Goal: Find specific page/section: Find specific page/section

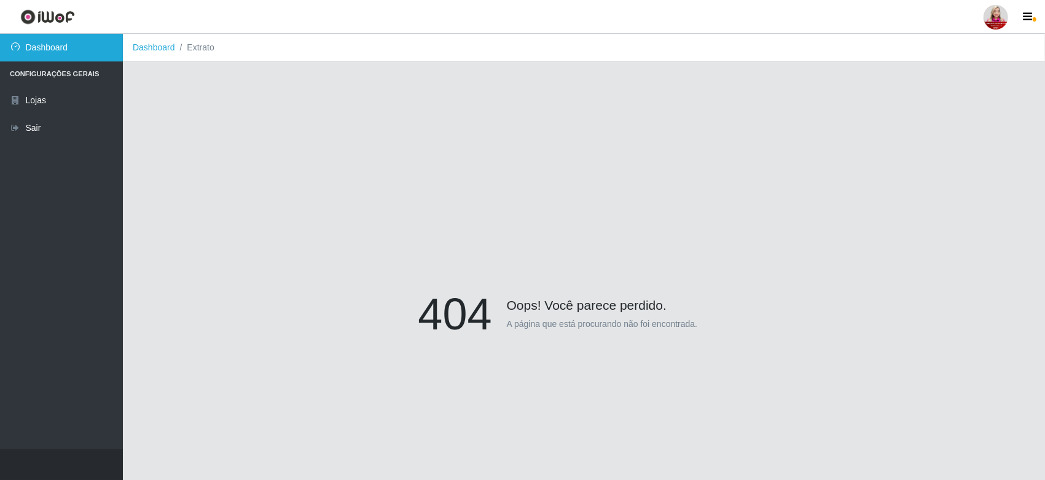
click at [87, 45] on link "Dashboard" at bounding box center [61, 48] width 123 height 28
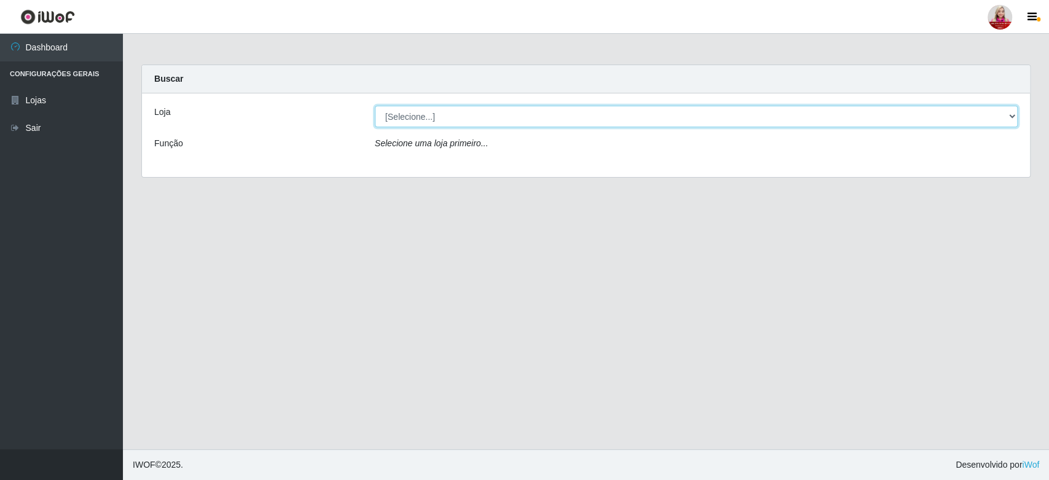
click at [405, 119] on select "[Selecione...] Queiroz [GEOGRAPHIC_DATA] - [GEOGRAPHIC_DATA] [PERSON_NAME][GEOG…" at bounding box center [696, 117] width 643 height 22
click at [375, 106] on select "[Selecione...] Queiroz [GEOGRAPHIC_DATA] - [GEOGRAPHIC_DATA] [PERSON_NAME][GEOG…" at bounding box center [696, 117] width 643 height 22
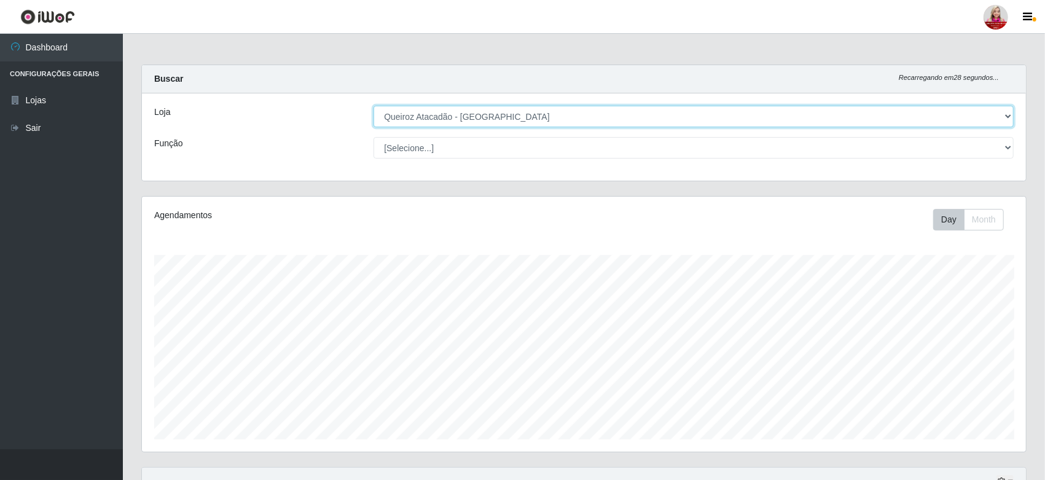
scroll to position [254, 884]
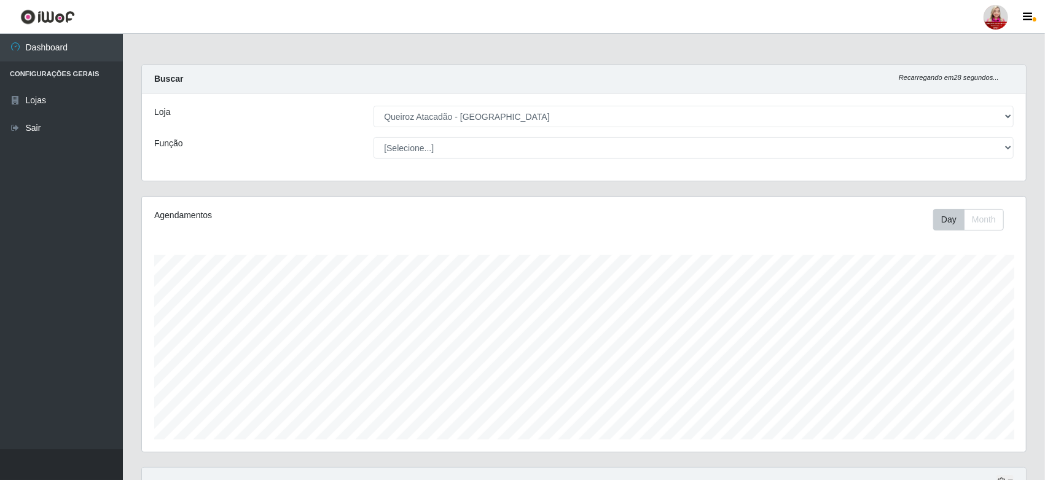
click at [544, 137] on div "[Selecione...] Balconista de Açougue Balconista de Açougue + Balconista de Açou…" at bounding box center [693, 148] width 659 height 22
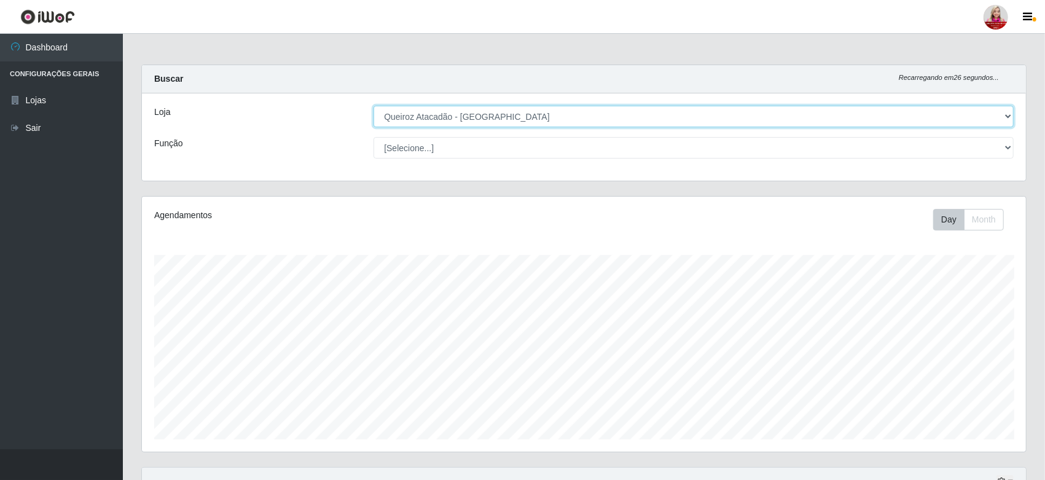
click at [564, 115] on select "[Selecione...] Queiroz [GEOGRAPHIC_DATA] - [GEOGRAPHIC_DATA] [PERSON_NAME][GEOG…" at bounding box center [694, 117] width 640 height 22
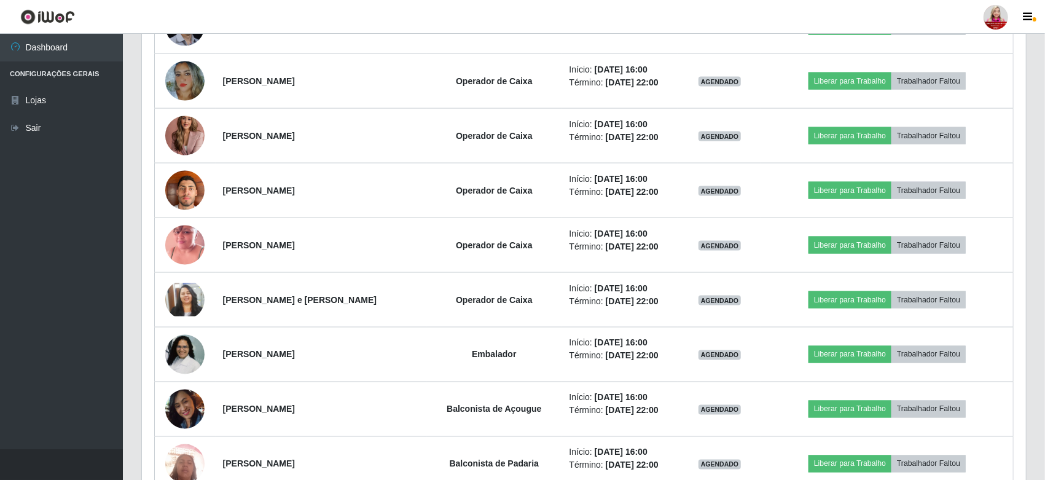
scroll to position [1250, 0]
drag, startPoint x: 1034, startPoint y: 371, endPoint x: 1048, endPoint y: 363, distance: 15.7
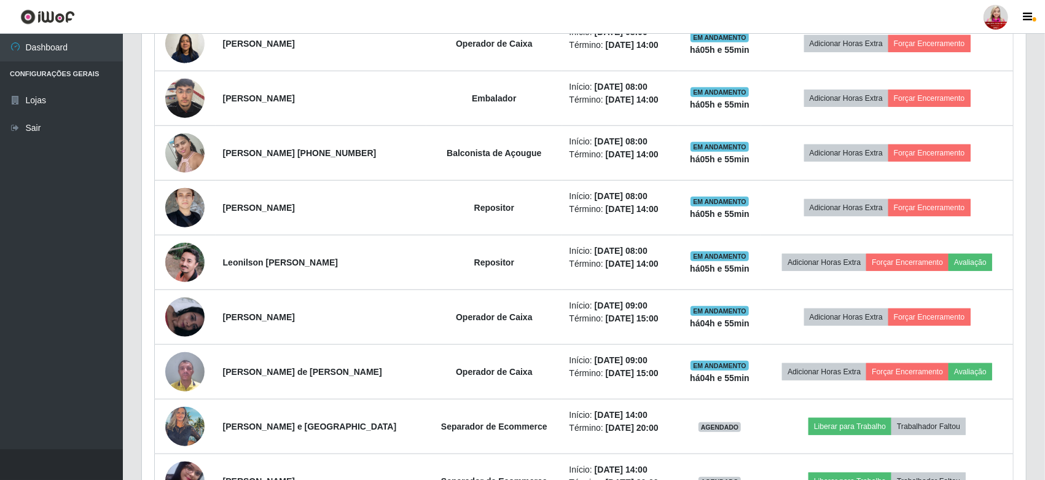
scroll to position [573, 0]
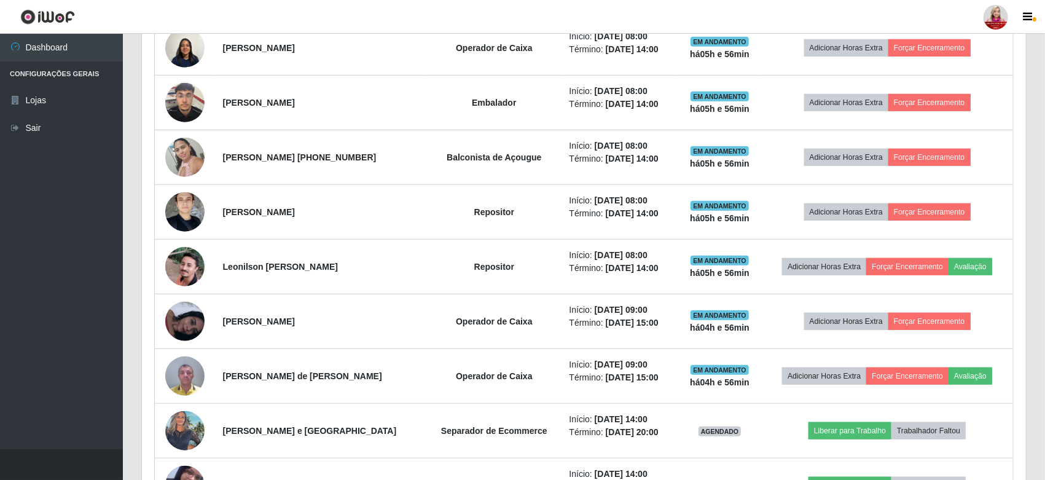
drag, startPoint x: 1043, startPoint y: 171, endPoint x: 1048, endPoint y: 185, distance: 14.4
click at [1044, 185] on html "Perfil Alterar Senha Sair Dashboard Configurações Gerais Lojas Sair Carregando.…" at bounding box center [522, 327] width 1045 height 1800
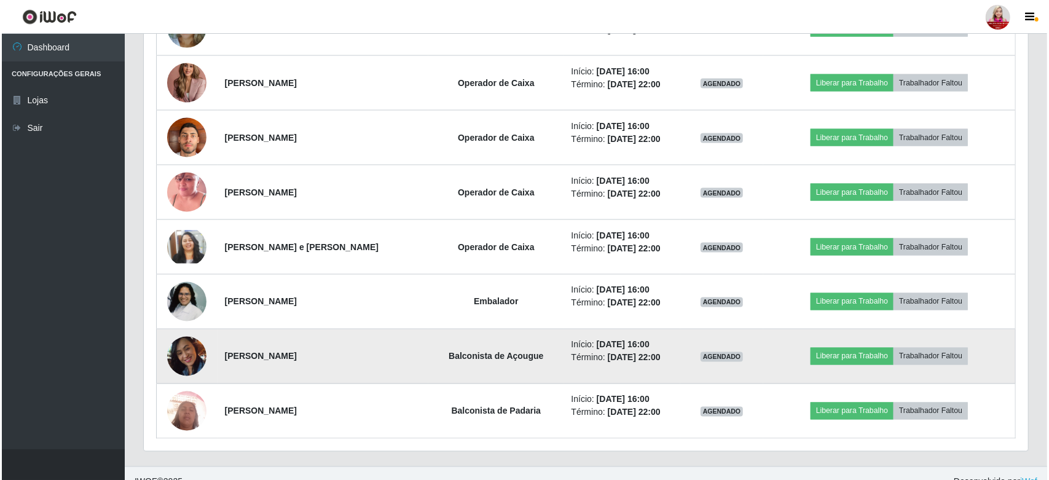
scroll to position [1301, 0]
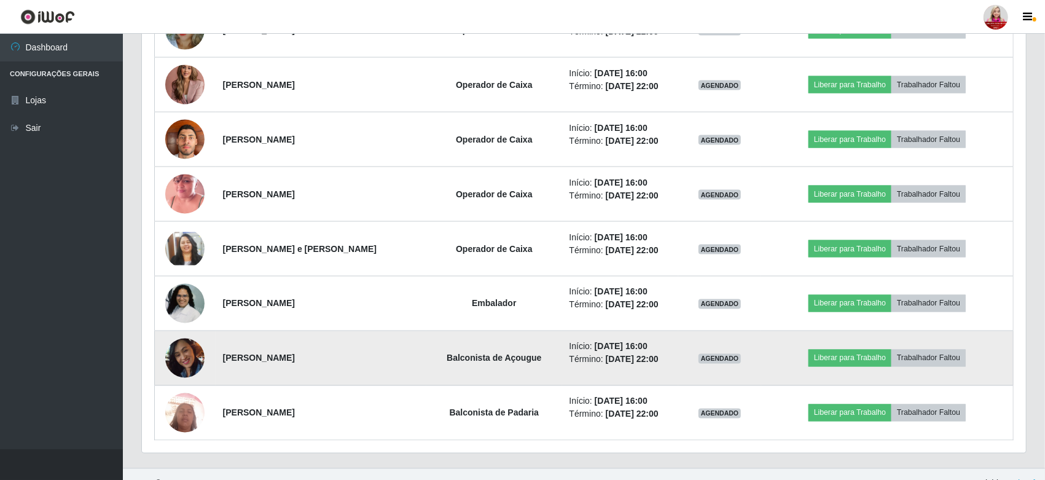
click at [180, 351] on img at bounding box center [184, 358] width 39 height 55
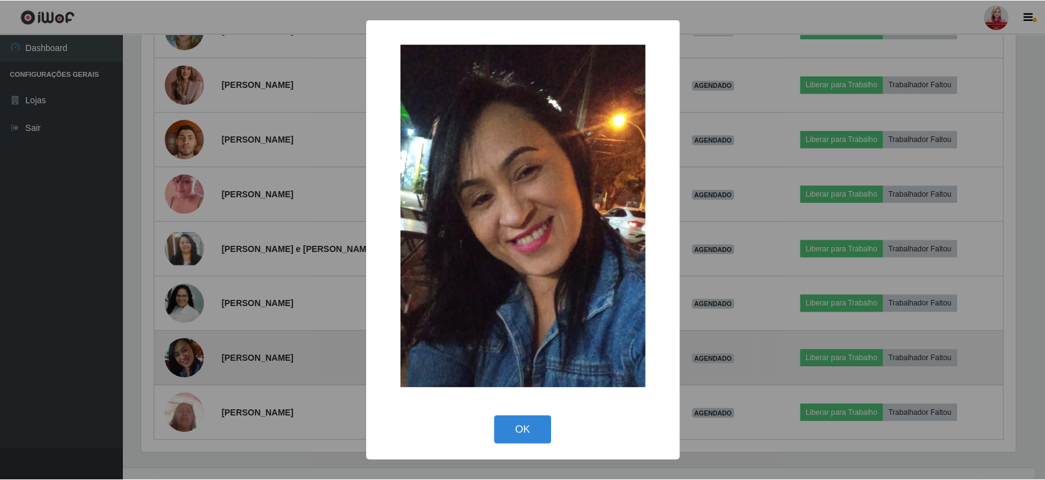
scroll to position [254, 877]
click at [180, 351] on div "× OK Cancel" at bounding box center [524, 240] width 1049 height 480
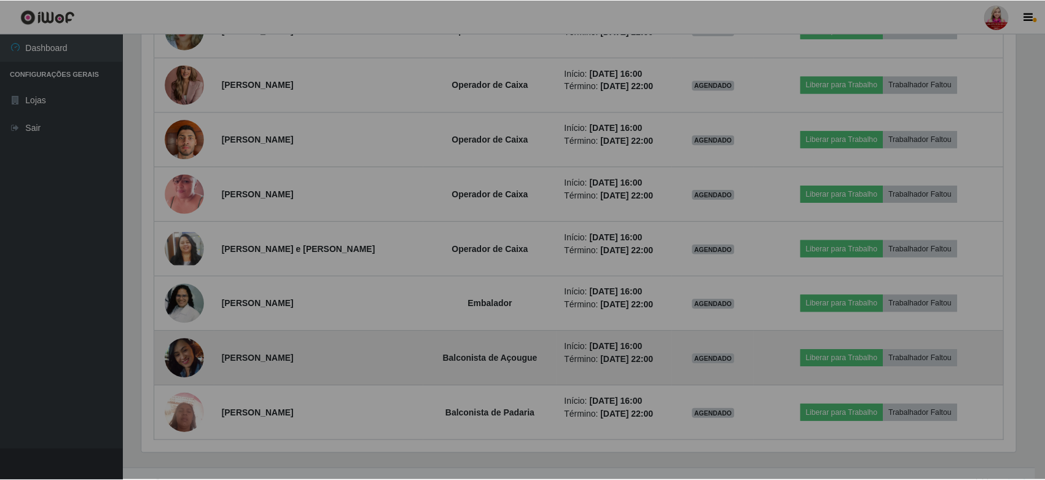
scroll to position [254, 884]
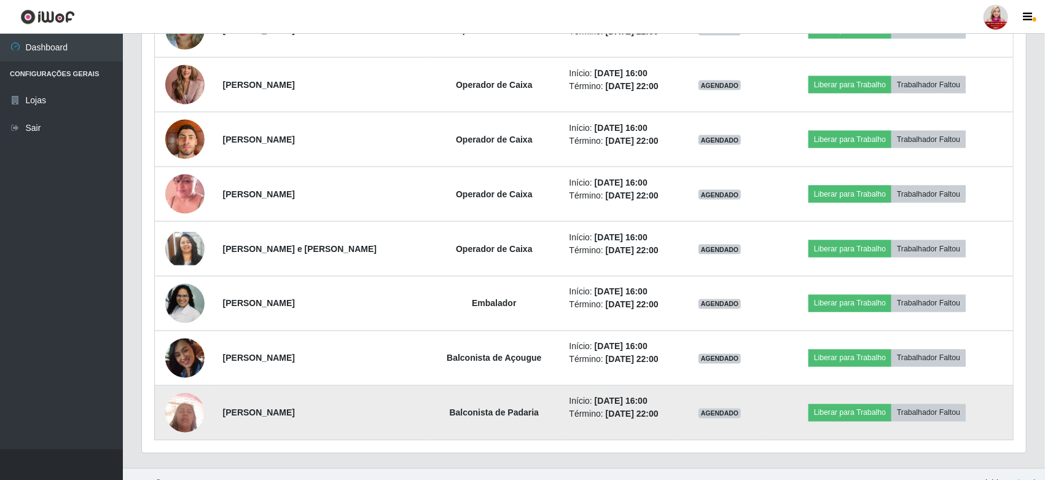
click at [171, 412] on img at bounding box center [184, 412] width 39 height 53
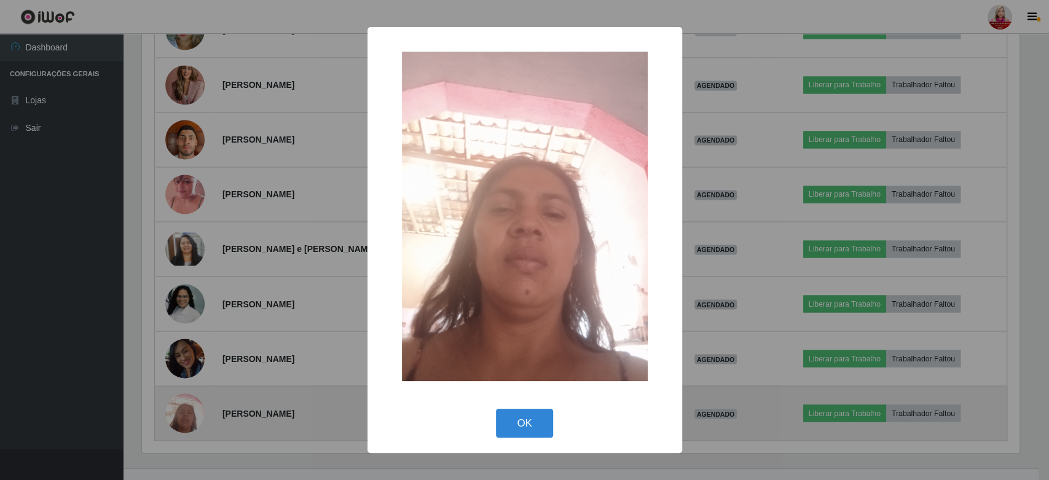
click at [171, 412] on div "× OK Cancel" at bounding box center [524, 240] width 1049 height 480
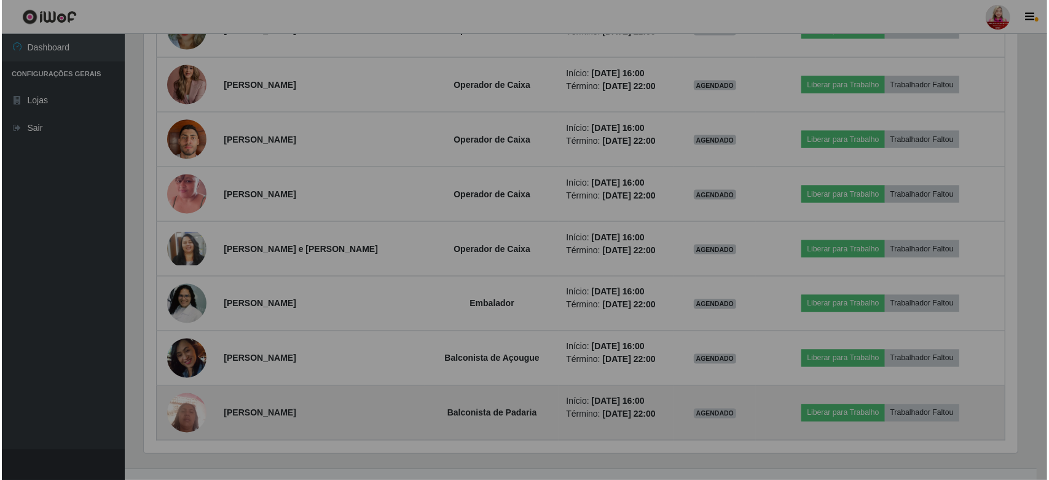
scroll to position [254, 884]
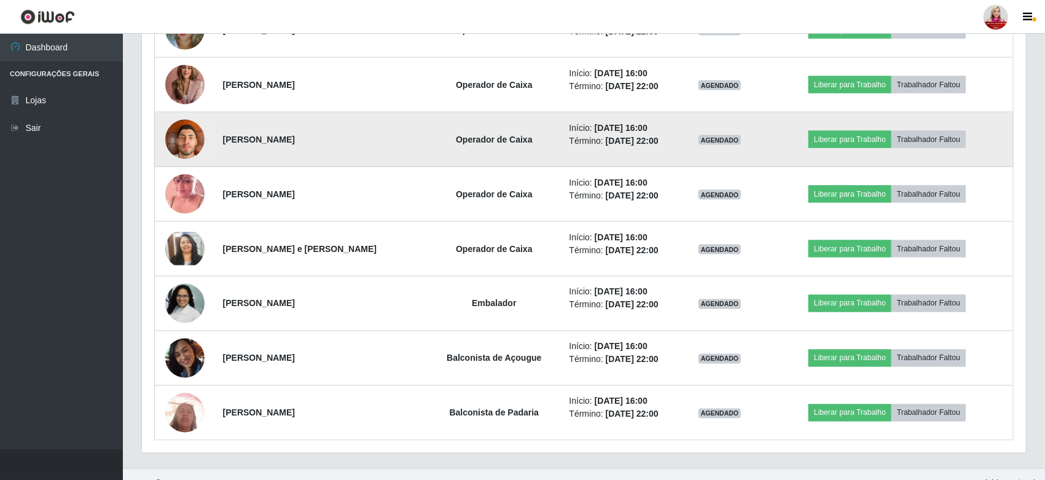
click at [189, 136] on img at bounding box center [184, 139] width 39 height 52
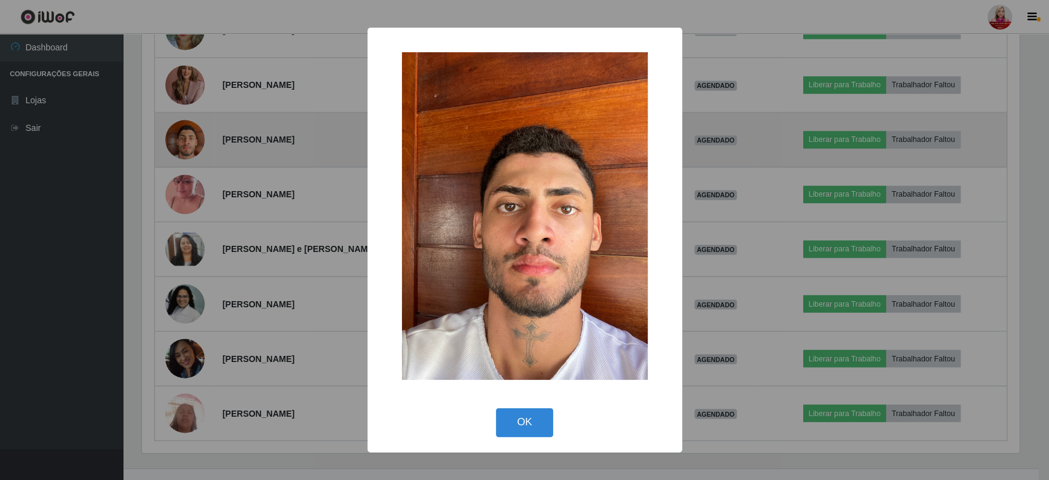
click at [189, 136] on div "× OK Cancel" at bounding box center [524, 240] width 1049 height 480
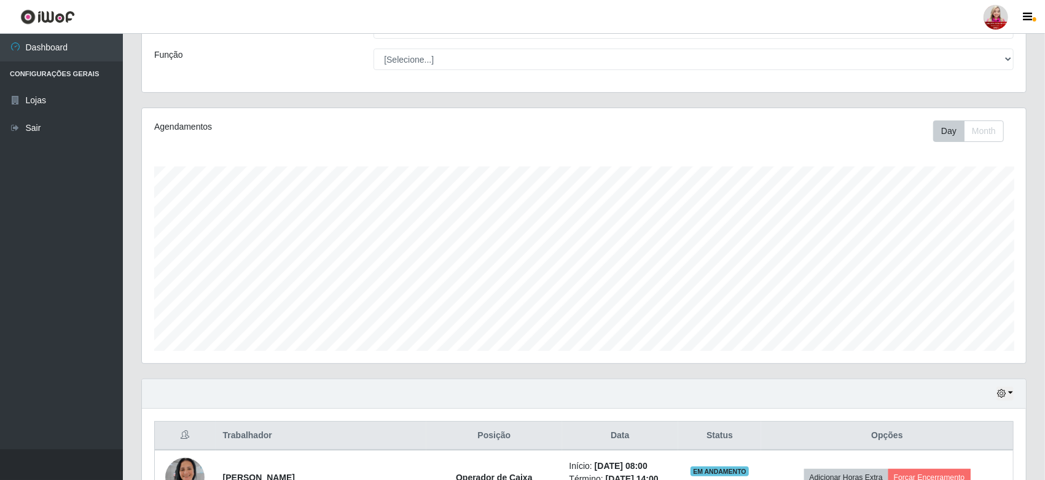
scroll to position [20, 0]
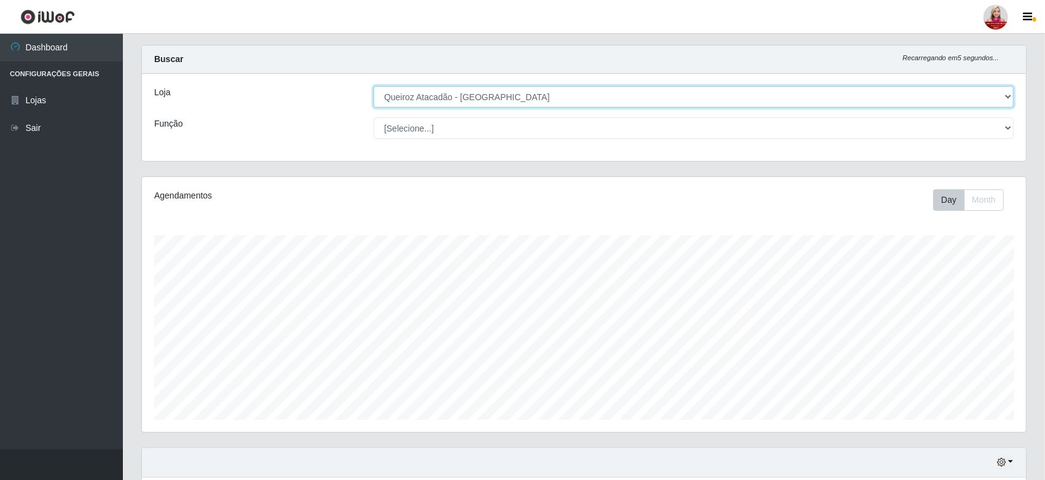
click at [713, 94] on select "[Selecione...] Queiroz [GEOGRAPHIC_DATA] - [GEOGRAPHIC_DATA] [PERSON_NAME][GEOG…" at bounding box center [694, 97] width 640 height 22
click at [374, 86] on select "[Selecione...] Queiroz [GEOGRAPHIC_DATA] - [GEOGRAPHIC_DATA] [PERSON_NAME][GEOG…" at bounding box center [694, 97] width 640 height 22
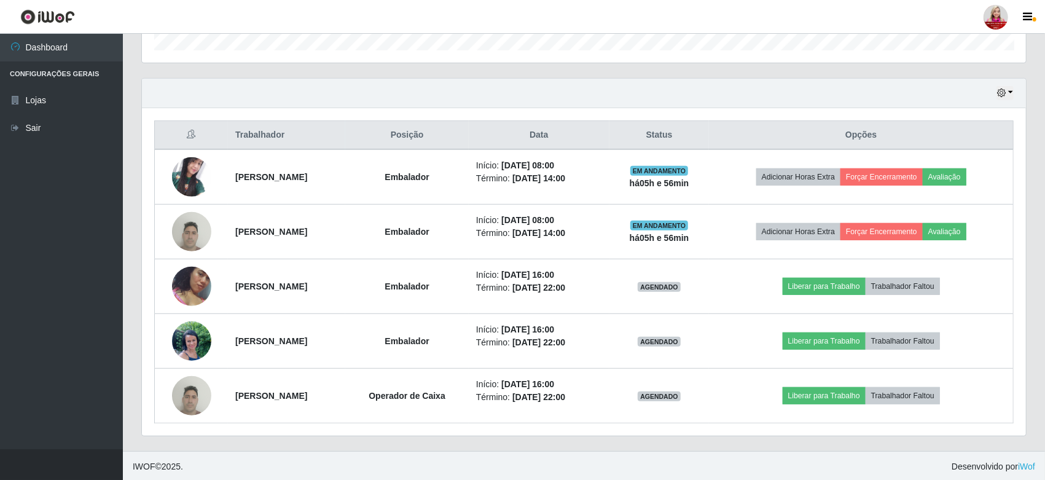
scroll to position [369, 0]
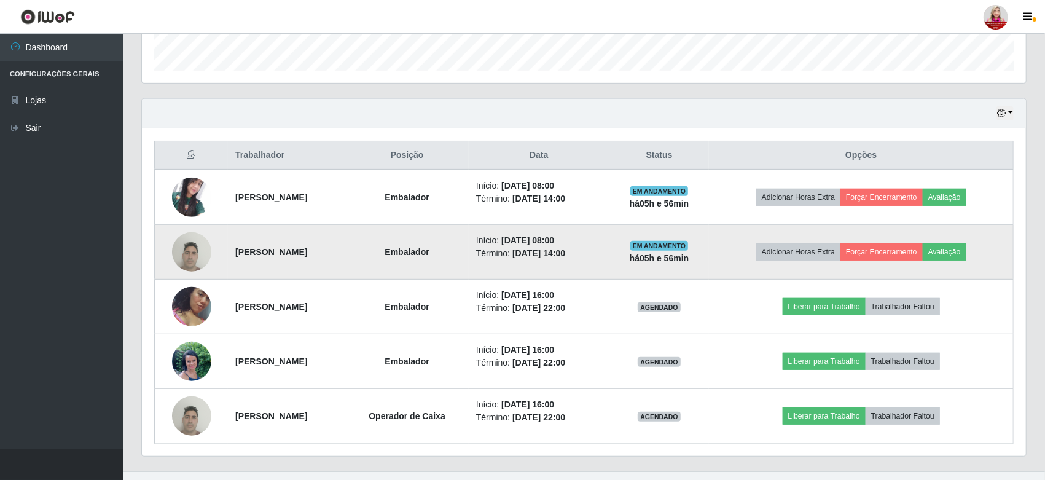
drag, startPoint x: 384, startPoint y: 253, endPoint x: 226, endPoint y: 248, distance: 158.0
click at [228, 248] on td "[PERSON_NAME]" at bounding box center [286, 252] width 117 height 55
copy strong "[PERSON_NAME]"
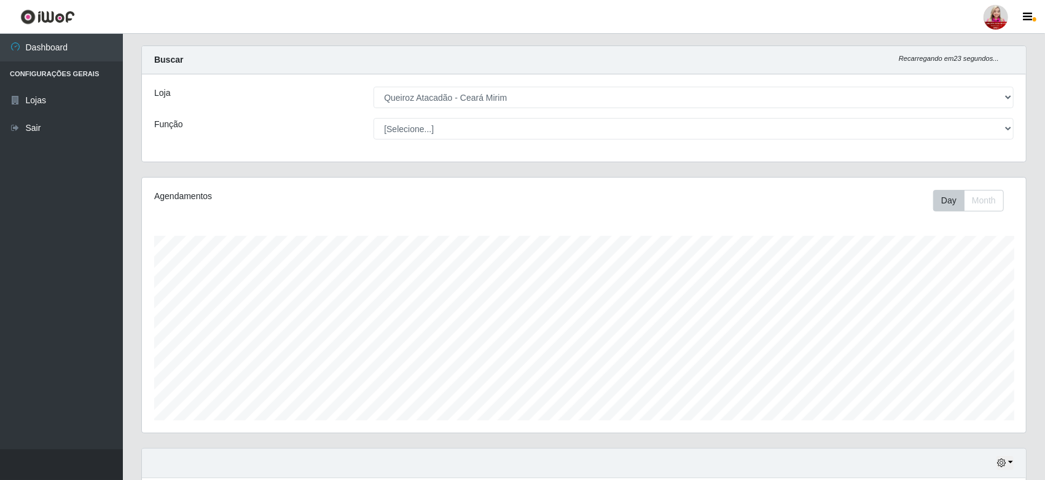
scroll to position [12, 0]
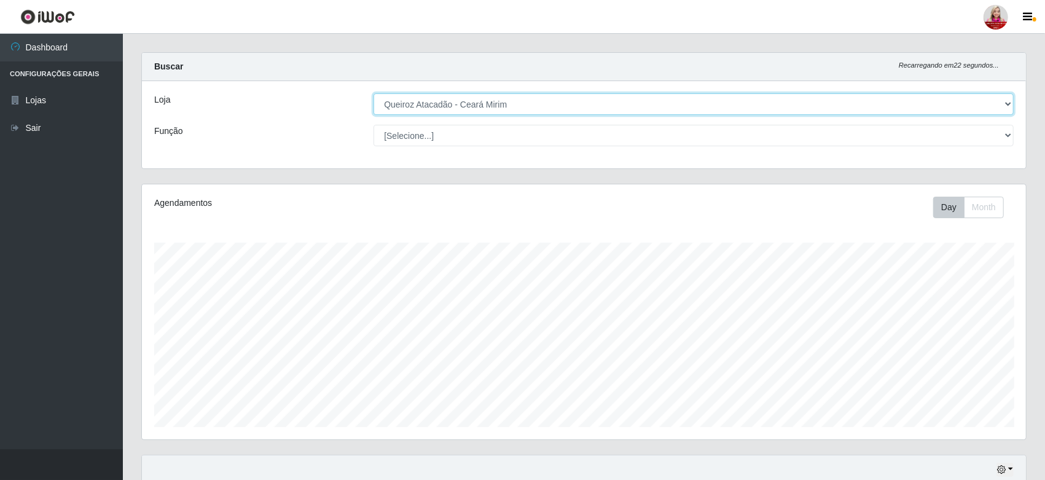
click at [568, 93] on select "[Selecione...] Queiroz [GEOGRAPHIC_DATA] - [GEOGRAPHIC_DATA] [PERSON_NAME][GEOG…" at bounding box center [694, 104] width 640 height 22
click at [374, 93] on select "[Selecione...] Queiroz [GEOGRAPHIC_DATA] - [GEOGRAPHIC_DATA] [PERSON_NAME][GEOG…" at bounding box center [694, 104] width 640 height 22
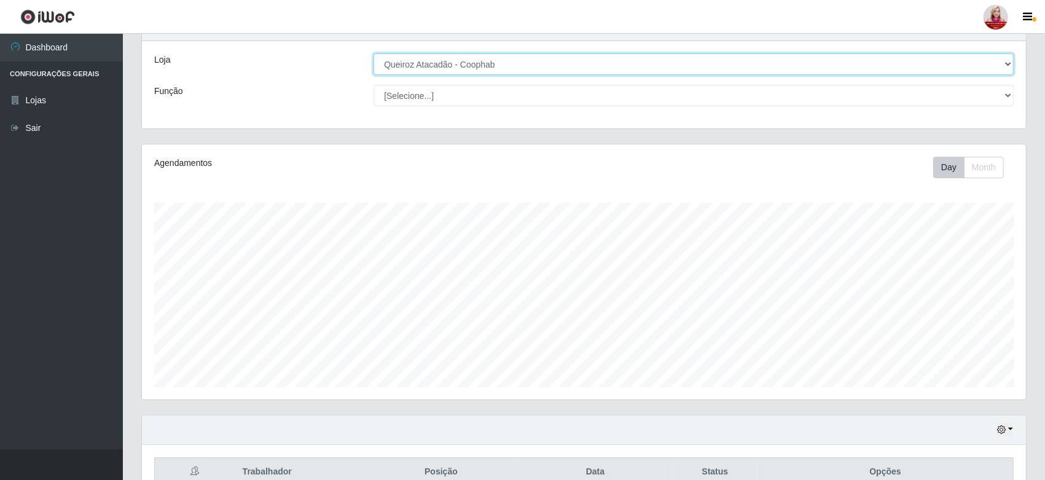
scroll to position [0, 0]
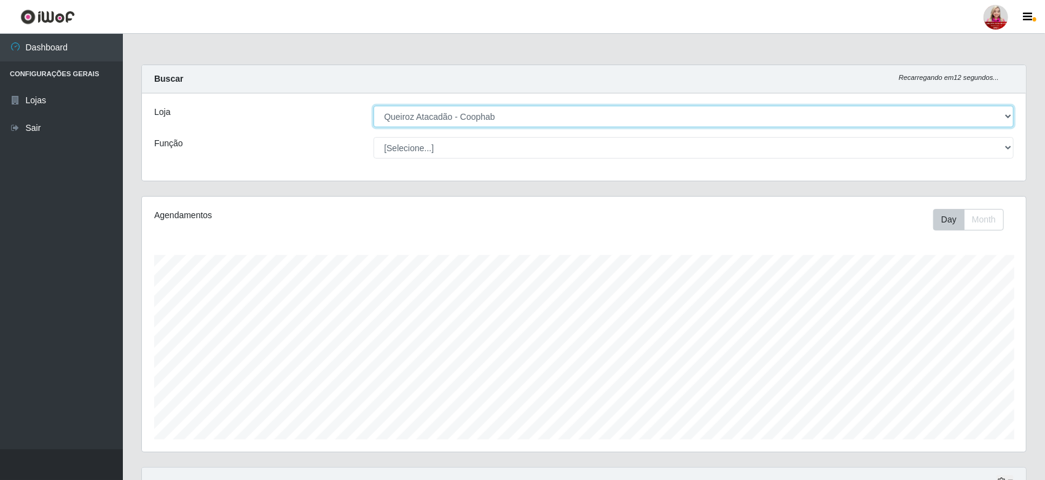
click at [807, 115] on select "[Selecione...] Queiroz [GEOGRAPHIC_DATA] - [GEOGRAPHIC_DATA] [PERSON_NAME][GEOG…" at bounding box center [694, 117] width 640 height 22
click at [374, 106] on select "[Selecione...] Queiroz [GEOGRAPHIC_DATA] - [GEOGRAPHIC_DATA] [PERSON_NAME][GEOG…" at bounding box center [694, 117] width 640 height 22
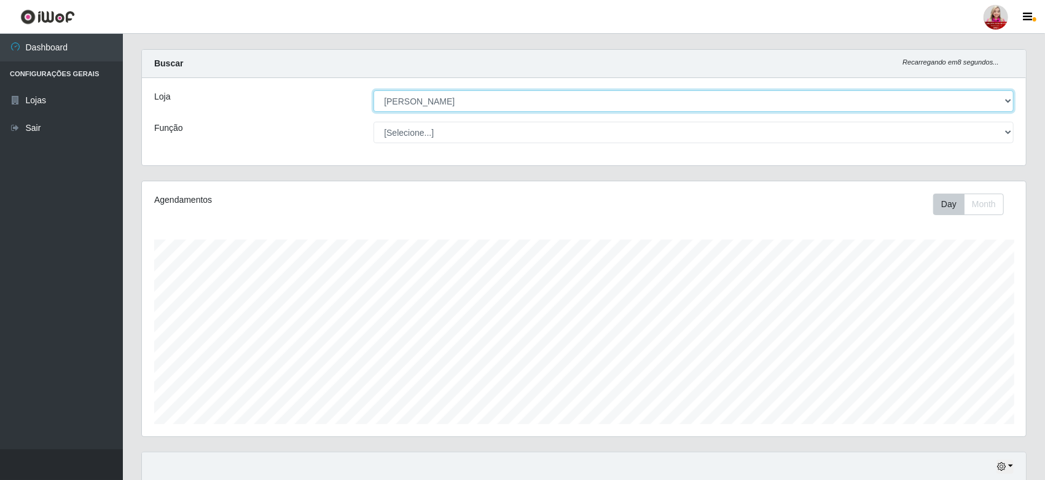
scroll to position [15, 0]
click at [705, 108] on select "[Selecione...] Queiroz [GEOGRAPHIC_DATA] - [GEOGRAPHIC_DATA] [PERSON_NAME][GEOG…" at bounding box center [694, 102] width 640 height 22
select select "462"
click at [374, 91] on select "[Selecione...] Queiroz [GEOGRAPHIC_DATA] - [GEOGRAPHIC_DATA] [PERSON_NAME][GEOG…" at bounding box center [694, 102] width 640 height 22
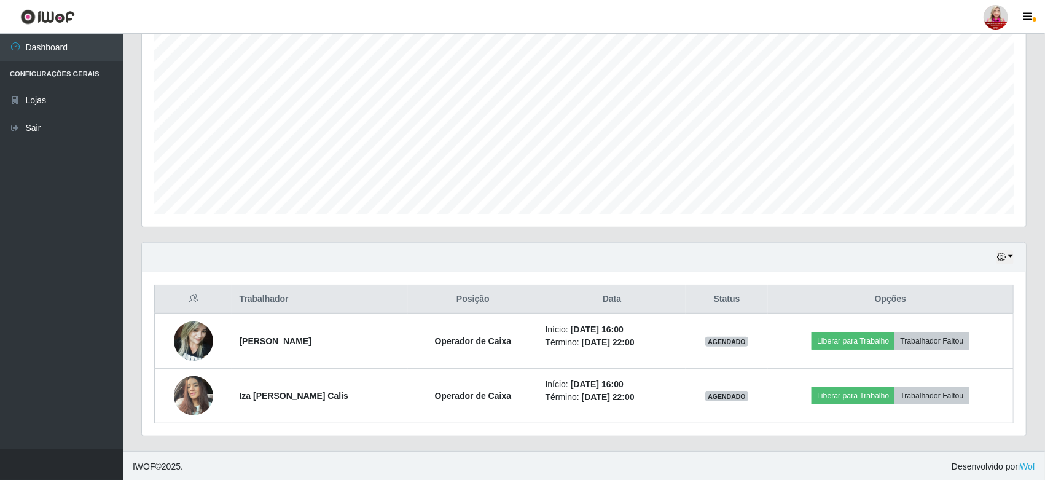
scroll to position [225, 0]
drag, startPoint x: 1043, startPoint y: 159, endPoint x: 1048, endPoint y: 169, distance: 11.5
click at [1044, 169] on html "Perfil Alterar Senha Sair Dashboard Configurações Gerais Lojas Sair Carregando.…" at bounding box center [522, 128] width 1045 height 707
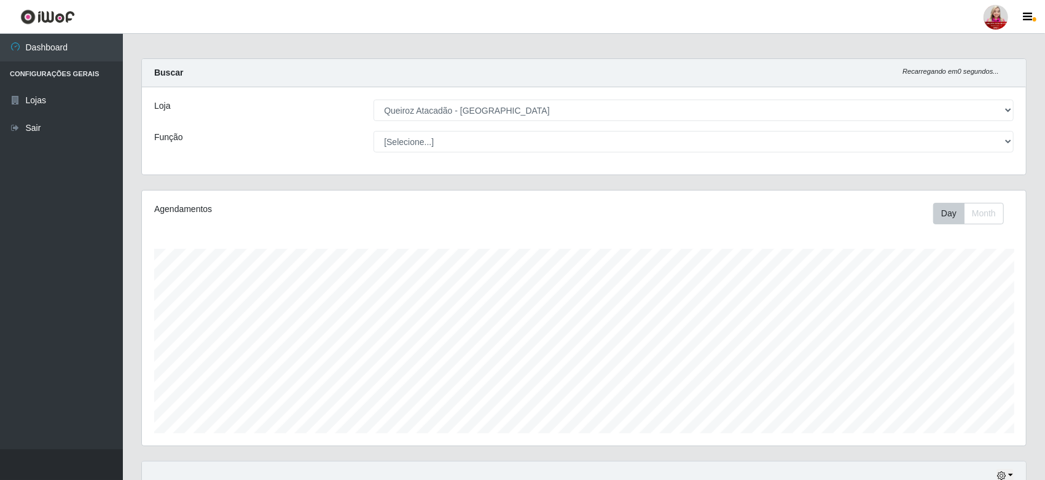
scroll to position [0, 0]
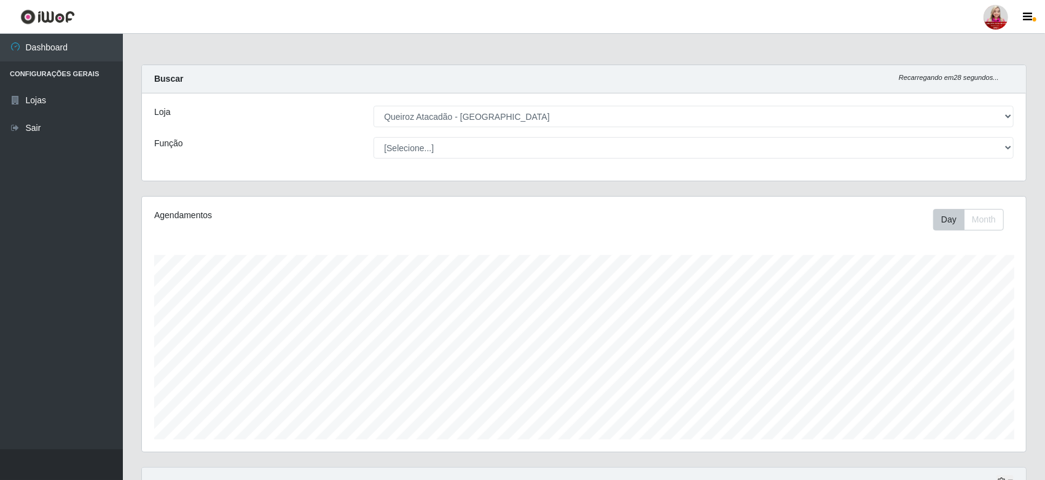
click at [792, 26] on header "Perfil Alterar Senha Sair" at bounding box center [522, 17] width 1045 height 34
click at [774, 22] on header "Perfil Alterar Senha Sair" at bounding box center [522, 17] width 1045 height 34
